Goal: Task Accomplishment & Management: Use online tool/utility

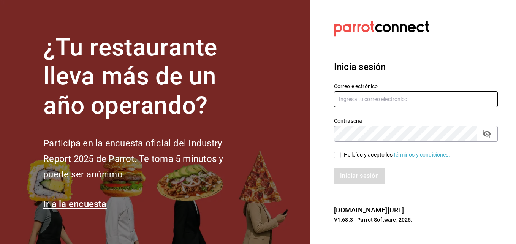
type input "[EMAIL_ADDRESS][DOMAIN_NAME]"
click at [339, 154] on input "He leído y acepto los Términos y condiciones." at bounding box center [337, 155] width 7 height 7
checkbox input "true"
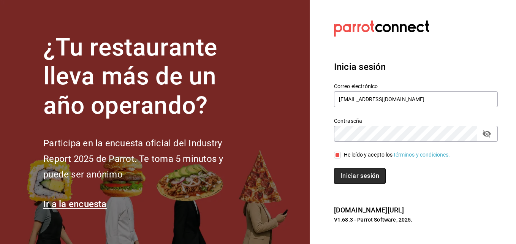
click at [357, 180] on button "Iniciar sesión" at bounding box center [360, 176] width 52 height 16
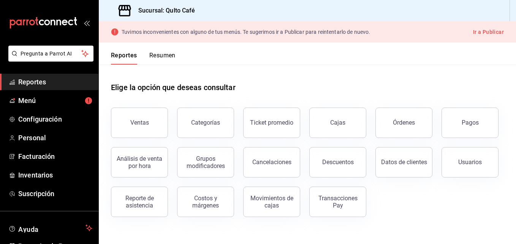
click at [166, 52] on button "Resumen" at bounding box center [162, 58] width 26 height 13
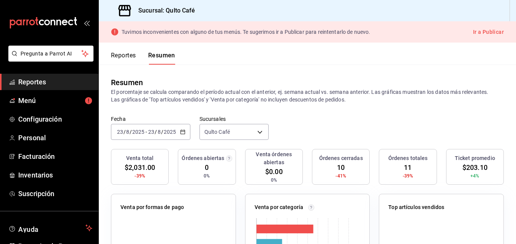
click at [131, 56] on button "Reportes" at bounding box center [123, 58] width 25 height 13
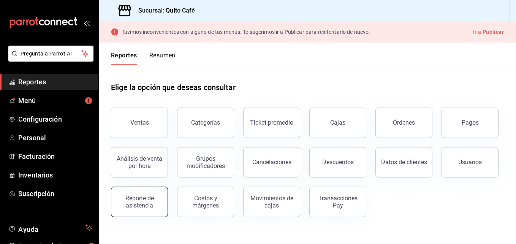
click at [140, 197] on div "Reporte de asistencia" at bounding box center [139, 202] width 47 height 14
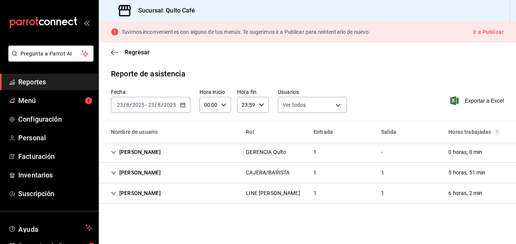
click at [185, 104] on icon "button" at bounding box center [182, 104] width 5 height 5
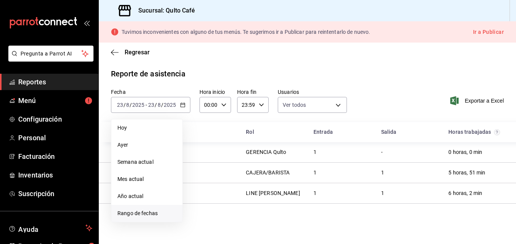
click at [133, 213] on span "Rango de fechas" at bounding box center [147, 214] width 59 height 8
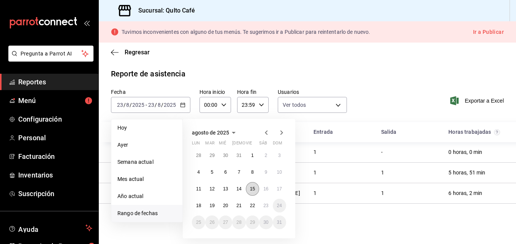
click at [254, 191] on abbr "15" at bounding box center [252, 188] width 5 height 5
click at [238, 207] on abbr "21" at bounding box center [239, 205] width 5 height 5
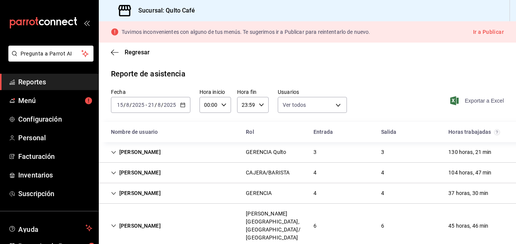
click at [464, 101] on span "Exportar a Excel" at bounding box center [478, 100] width 52 height 9
